Goal: Complete application form: Complete application form

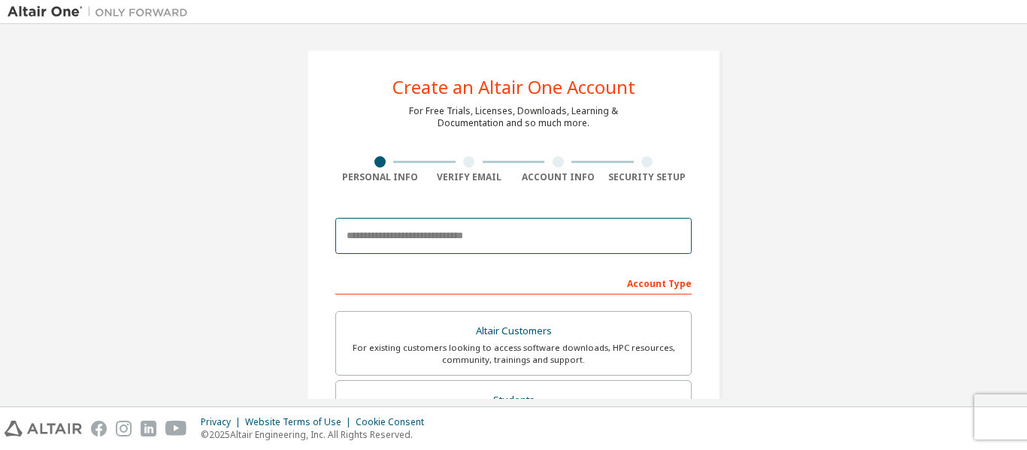
click at [415, 231] on input "email" at bounding box center [513, 236] width 356 height 36
click at [513, 240] on input "**********" at bounding box center [513, 236] width 356 height 36
type input "*"
type input "**********"
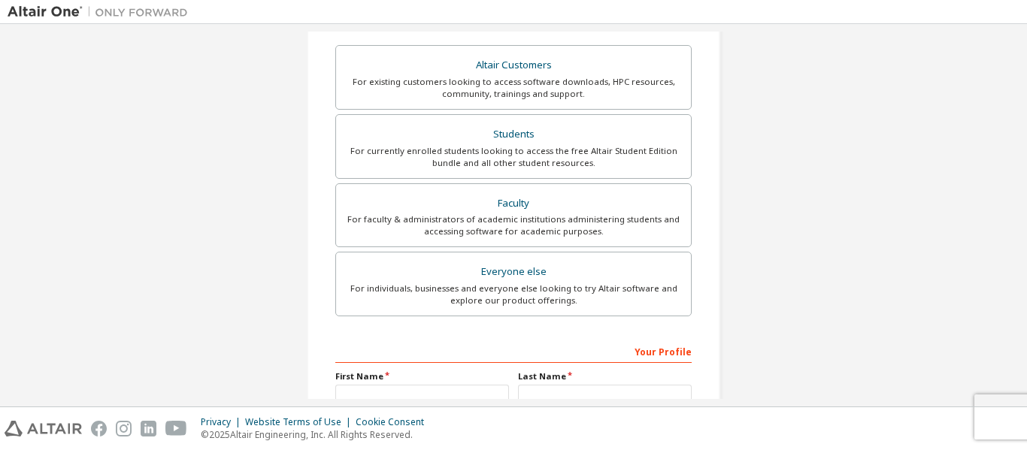
scroll to position [260, 0]
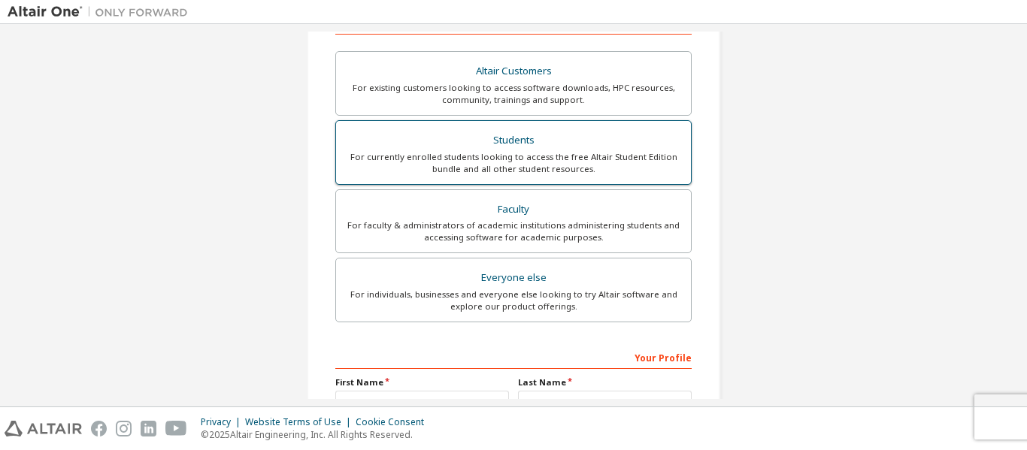
click at [544, 152] on div "For currently enrolled students looking to access the free Altair Student Editi…" at bounding box center [513, 163] width 337 height 24
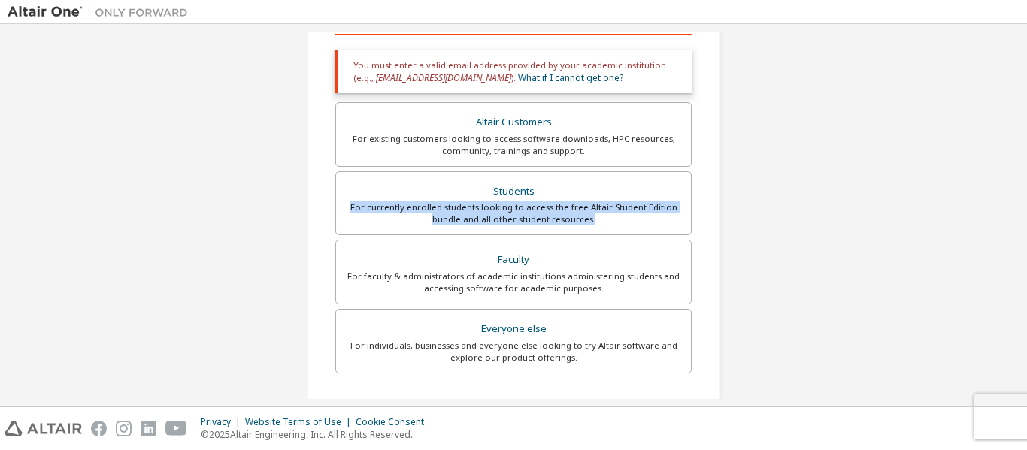
drag, startPoint x: 1021, startPoint y: 226, endPoint x: 1022, endPoint y: 197, distance: 29.3
click at [1022, 197] on div "**********" at bounding box center [513, 215] width 1027 height 383
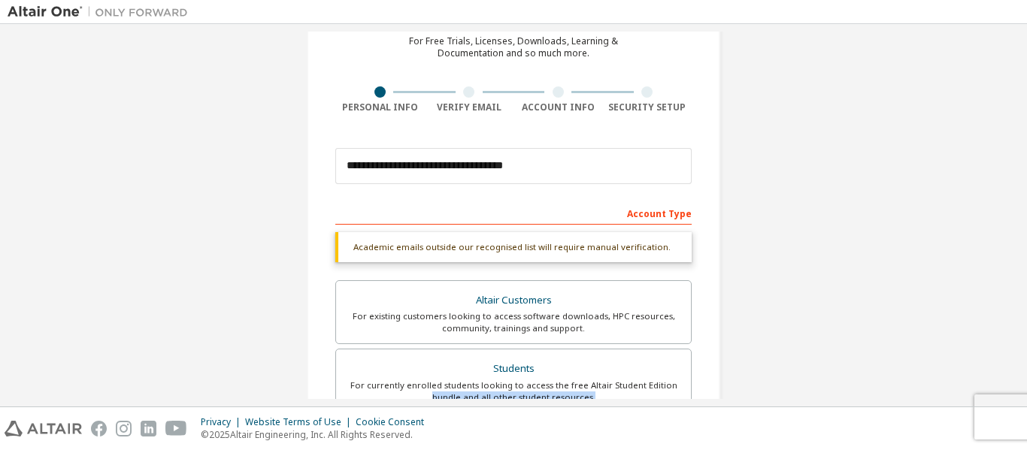
scroll to position [71, 0]
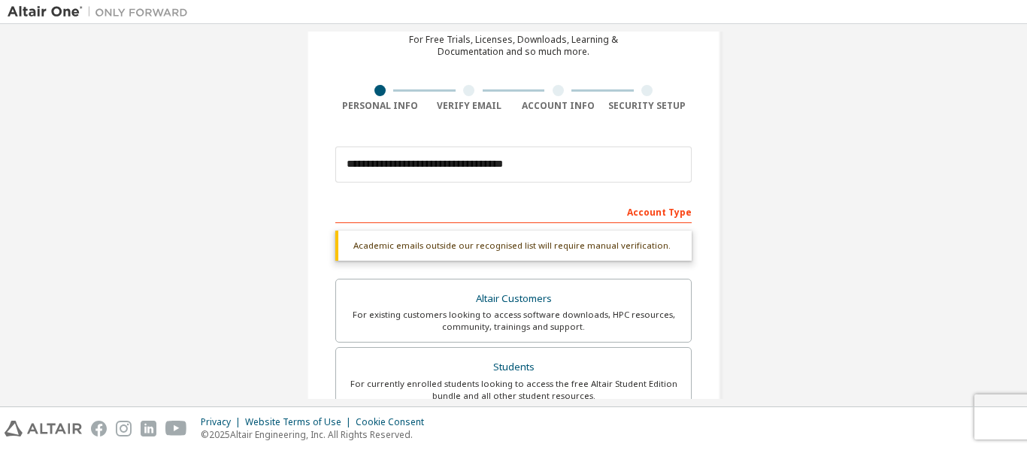
click at [1026, 123] on div "**********" at bounding box center [513, 215] width 1027 height 383
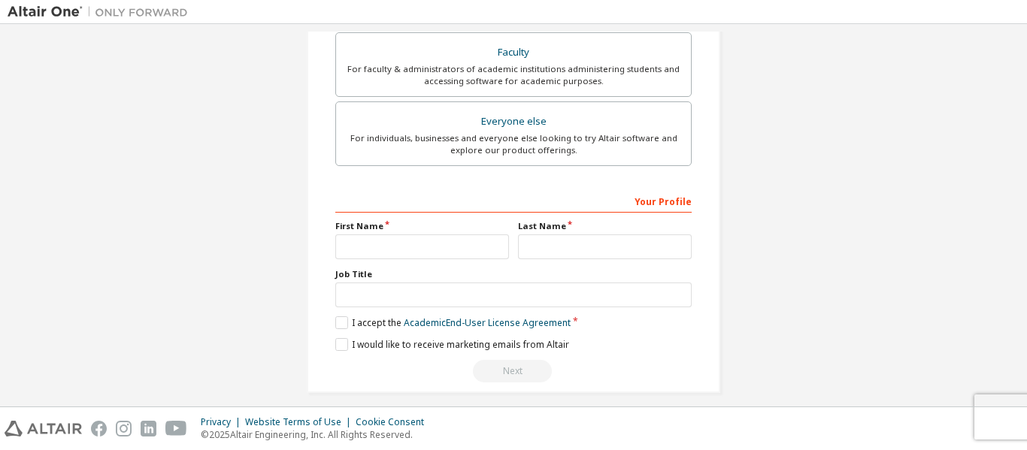
scroll to position [468, 0]
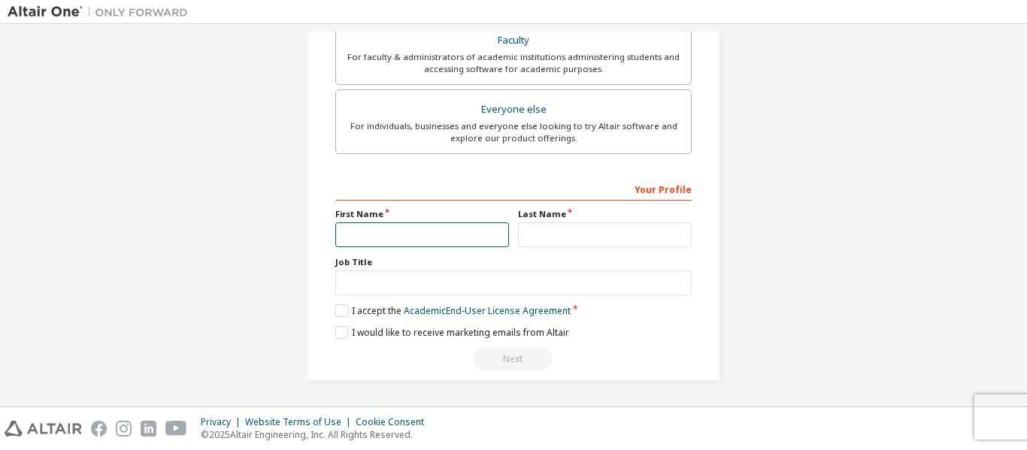
click at [421, 243] on input "text" at bounding box center [422, 235] width 174 height 25
type input "**********"
click at [341, 309] on label "I accept the Academic End-User License Agreement" at bounding box center [452, 310] width 235 height 13
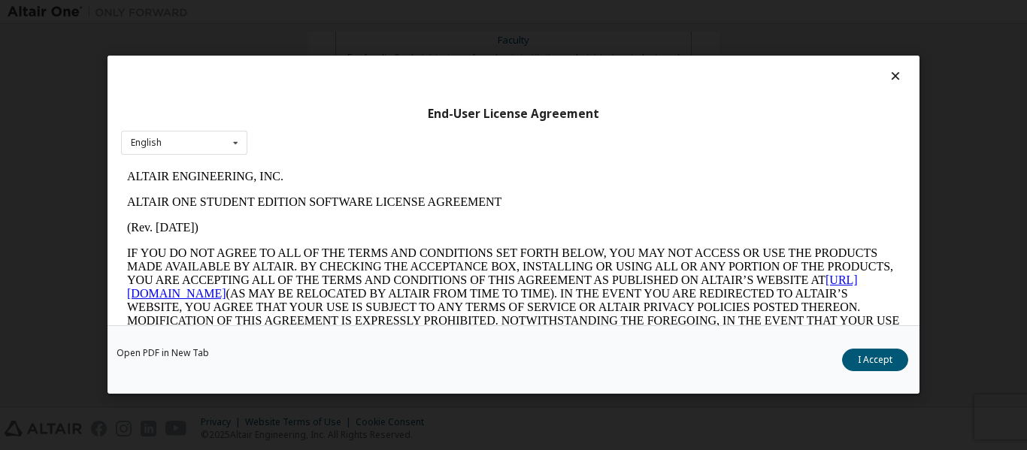
scroll to position [0, 0]
click at [878, 364] on button "I Accept" at bounding box center [875, 361] width 66 height 23
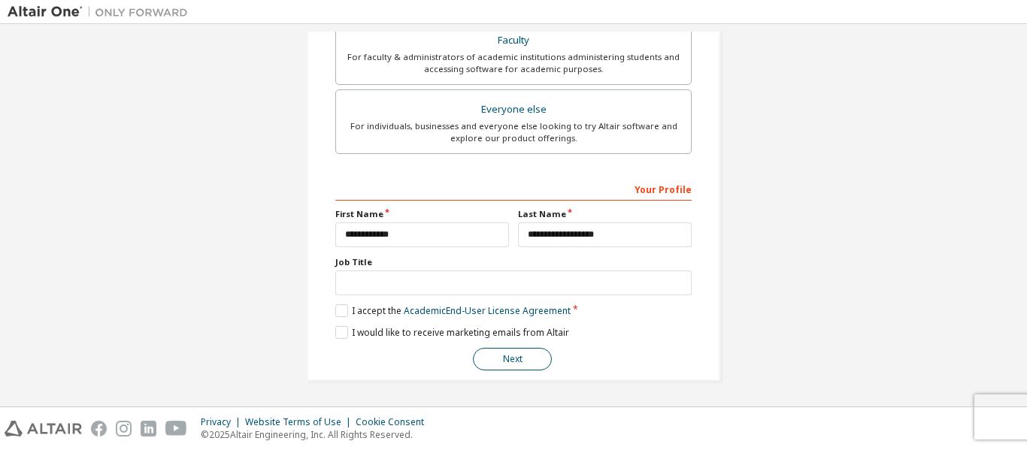
click at [532, 360] on button "Next" at bounding box center [512, 359] width 79 height 23
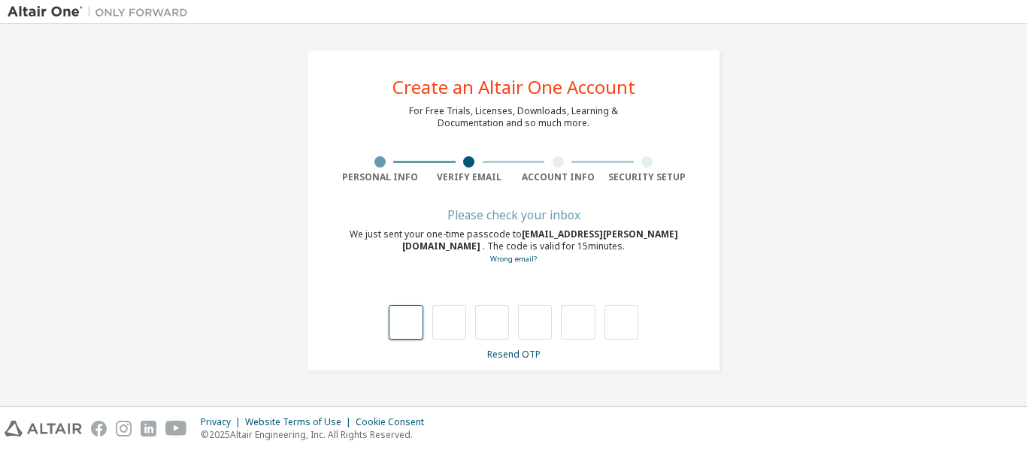
click at [418, 318] on input "text" at bounding box center [406, 322] width 34 height 35
click at [407, 323] on input "*" at bounding box center [406, 322] width 34 height 35
click at [408, 324] on input "*" at bounding box center [406, 322] width 34 height 35
type input "*"
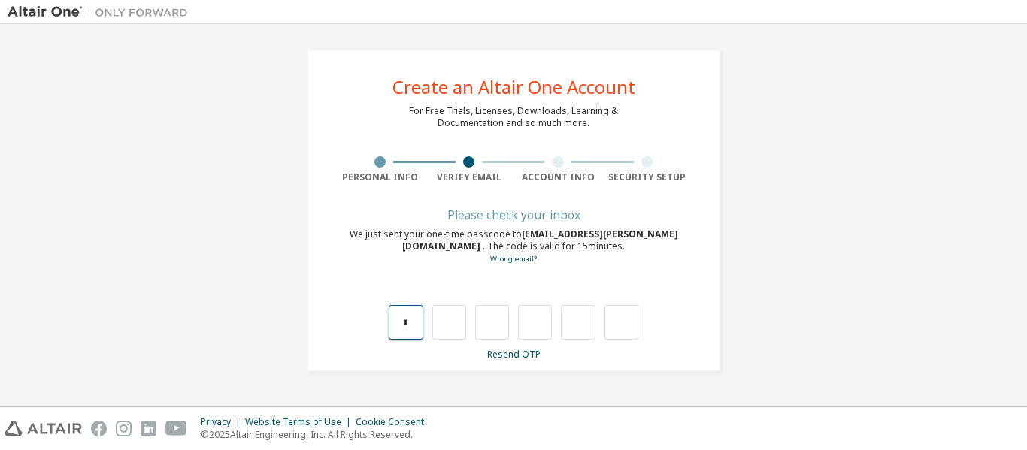
click at [414, 329] on input "*" at bounding box center [406, 322] width 34 height 35
type input "*"
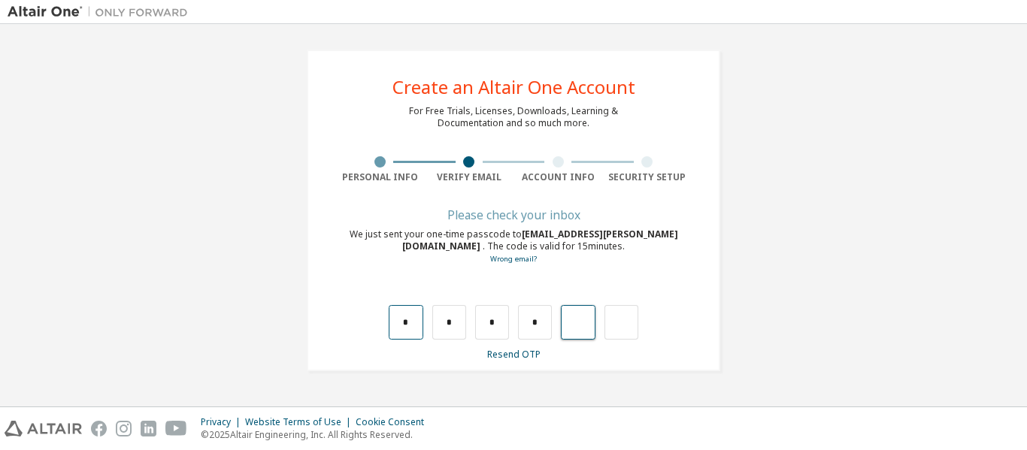
type input "*"
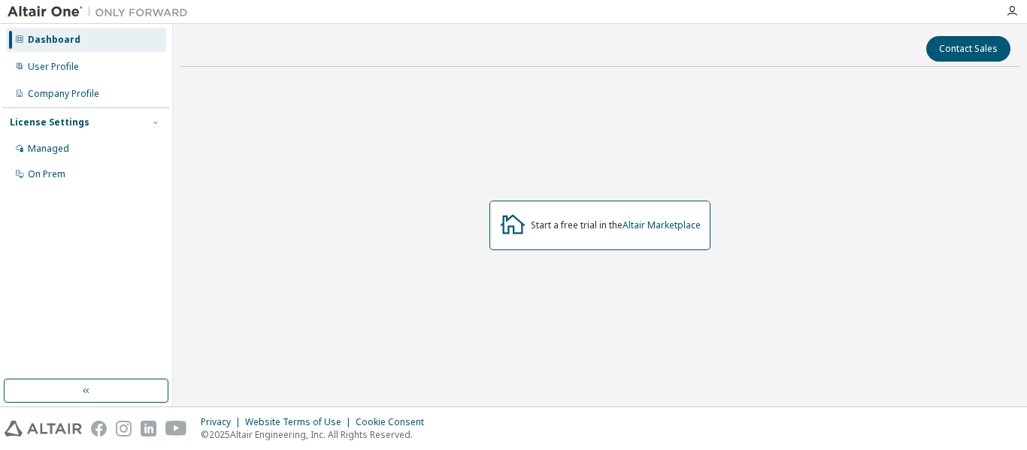
click at [61, 16] on img at bounding box center [102, 12] width 188 height 15
click at [42, 8] on img at bounding box center [102, 12] width 188 height 15
